Goal: Task Accomplishment & Management: Manage account settings

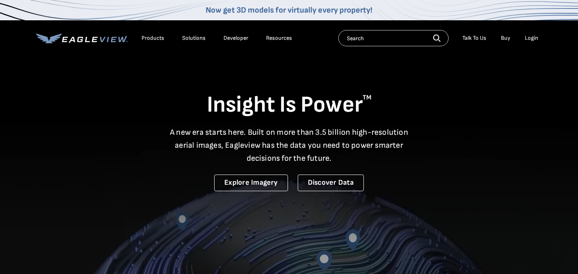
click at [530, 39] on div "Login" at bounding box center [531, 37] width 13 height 7
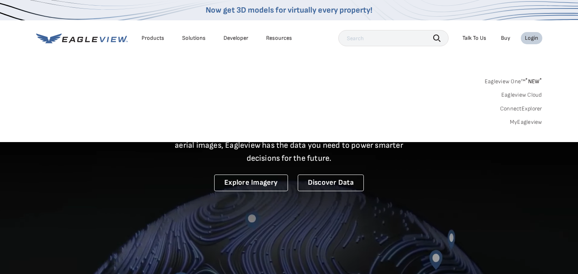
click at [524, 125] on link "MyEagleview" at bounding box center [526, 121] width 32 height 7
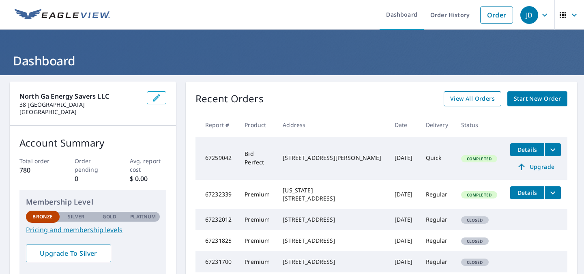
click at [476, 101] on span "View All Orders" at bounding box center [472, 99] width 45 height 10
